Goal: Transaction & Acquisition: Purchase product/service

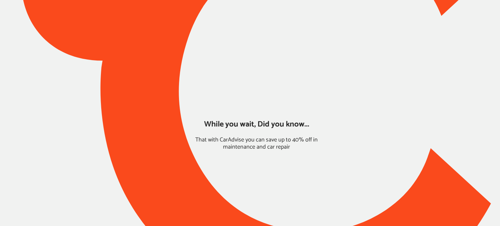
type input "*****"
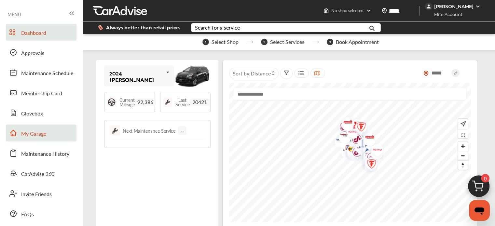
click at [51, 138] on link "My Garage" at bounding box center [41, 133] width 71 height 17
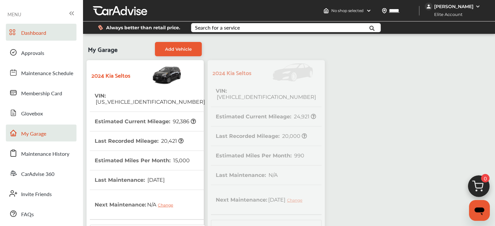
click at [41, 35] on span "Dashboard" at bounding box center [33, 33] width 25 height 8
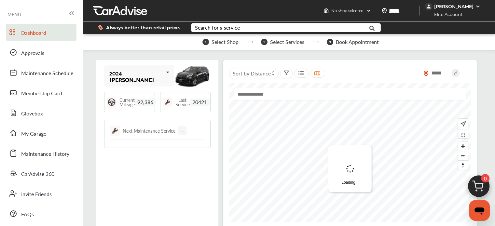
click at [475, 176] on img at bounding box center [478, 187] width 31 height 31
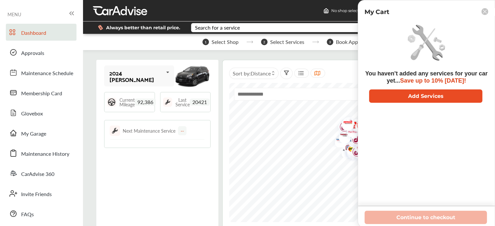
click at [407, 95] on button "Add Services" at bounding box center [425, 95] width 113 height 13
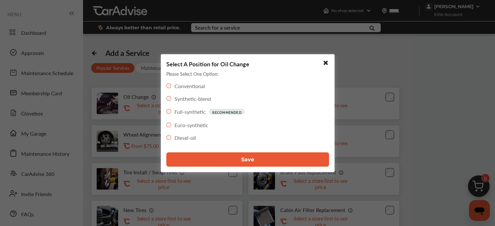
click at [226, 155] on button "Save" at bounding box center [247, 159] width 163 height 14
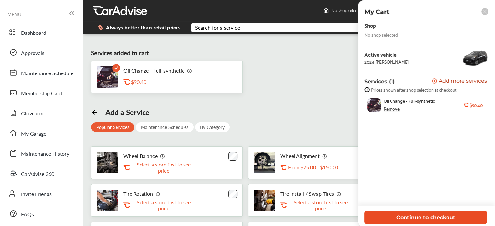
click at [424, 218] on button "Continue to checkout" at bounding box center [425, 217] width 122 height 13
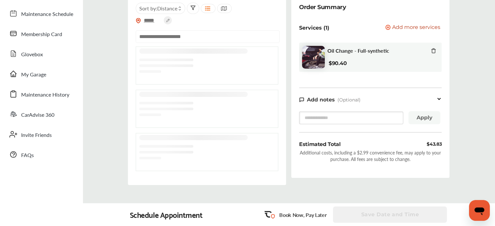
scroll to position [59, 0]
click at [189, 42] on input "text" at bounding box center [208, 37] width 144 height 13
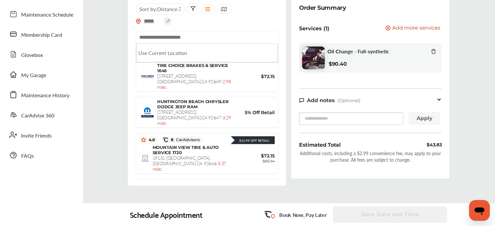
scroll to position [389, 0]
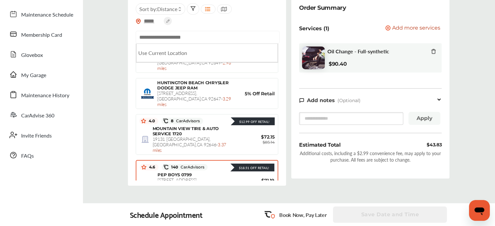
click at [214, 172] on div "PEP BOYS 0799 [STREET_ADDRESS] - 3.46 miles" at bounding box center [196, 183] width 78 height 22
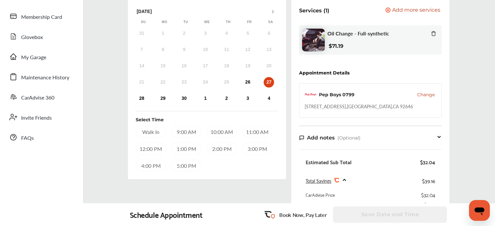
scroll to position [75, 0]
